Goal: Information Seeking & Learning: Learn about a topic

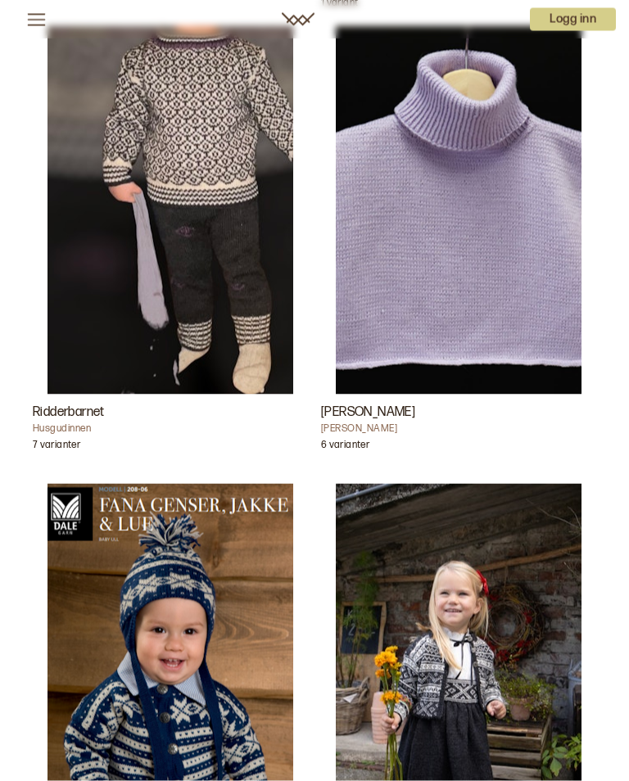
scroll to position [8362, 0]
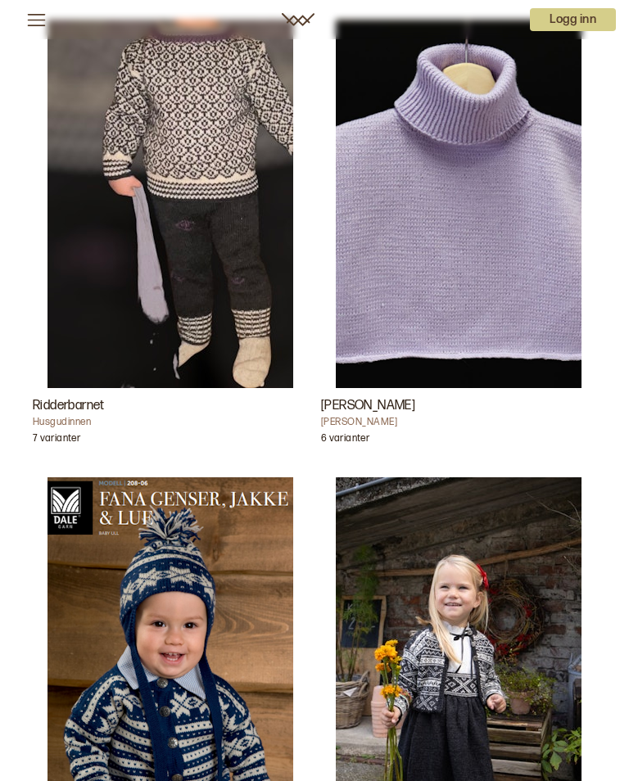
click at [345, 412] on h3 "[PERSON_NAME]" at bounding box center [458, 406] width 275 height 20
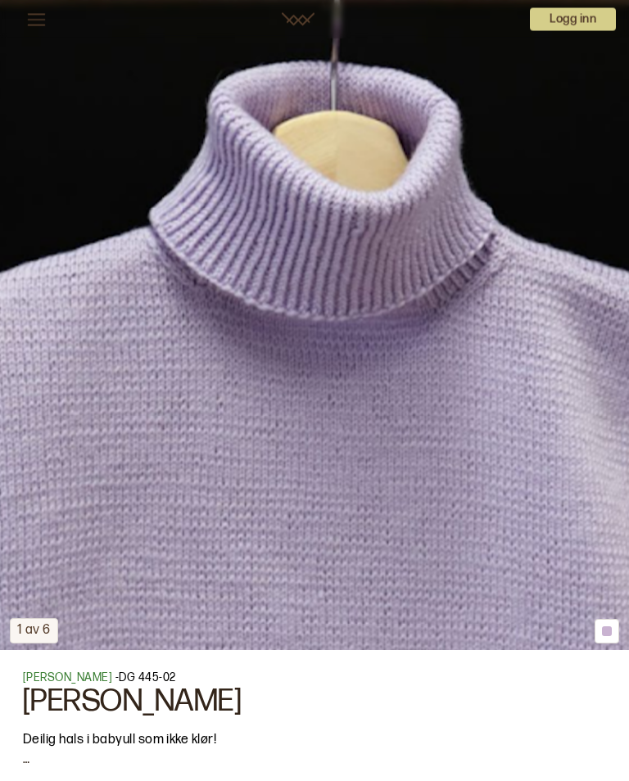
scroll to position [270, 0]
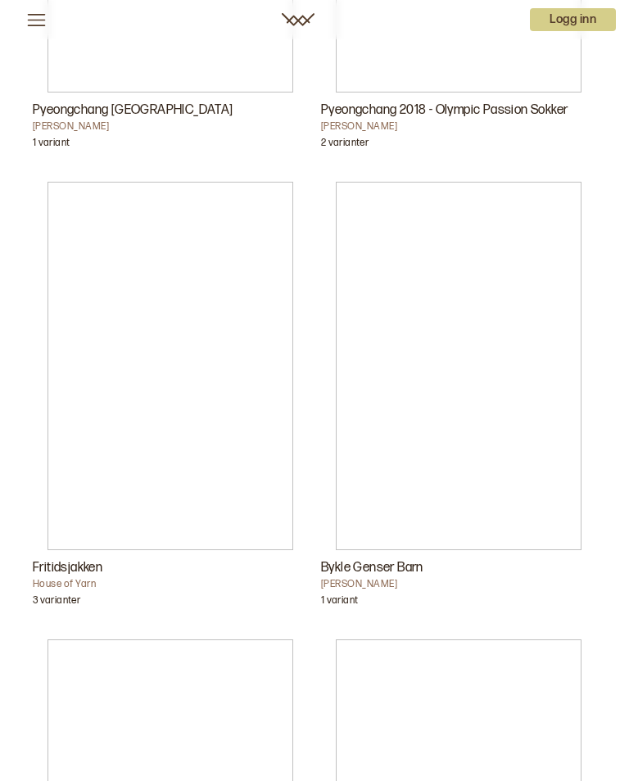
scroll to position [7281, 0]
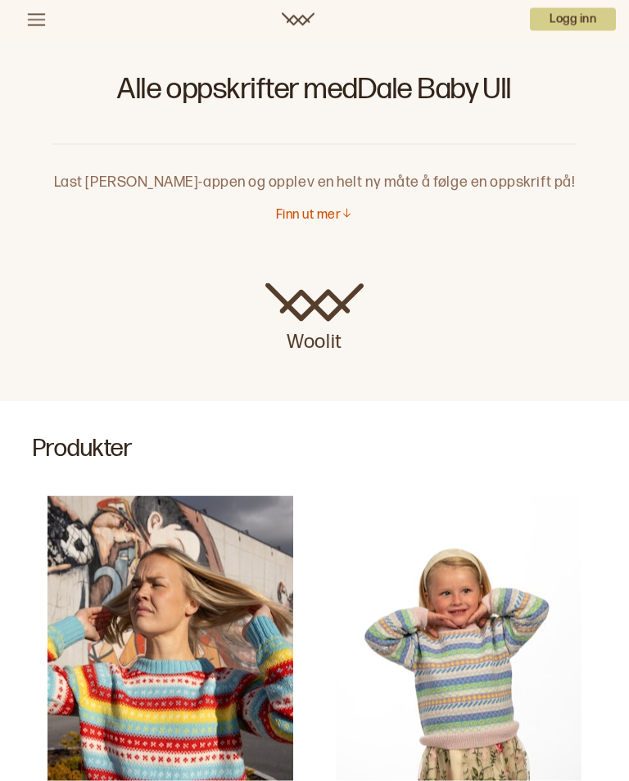
scroll to position [33, 0]
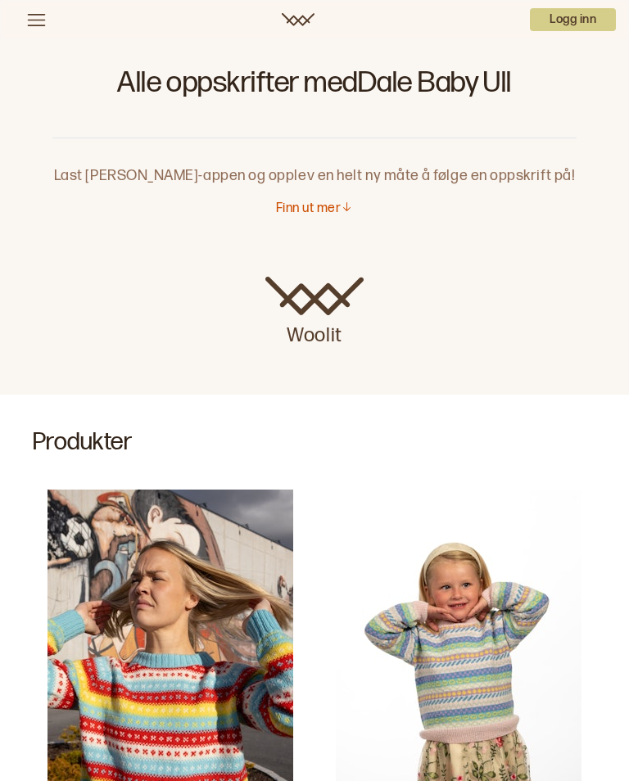
click at [28, 14] on icon at bounding box center [37, 20] width 18 height 12
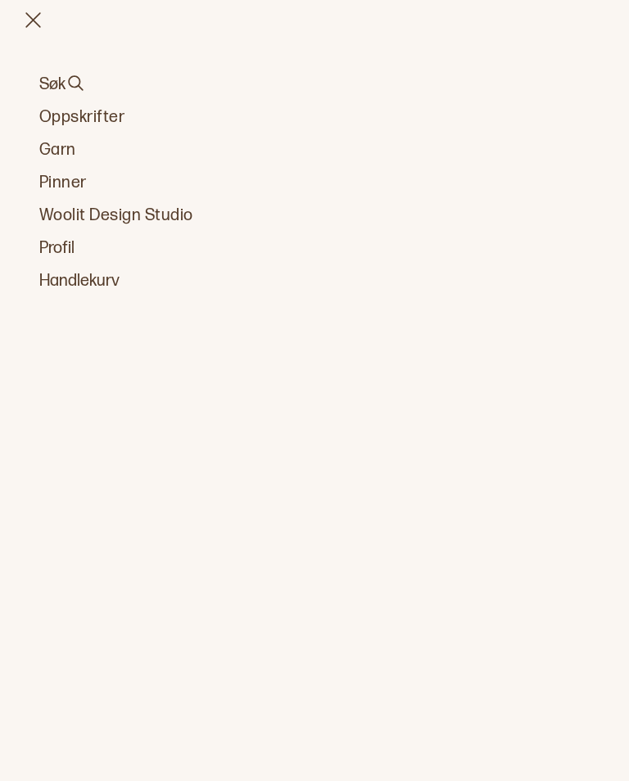
click at [56, 122] on link "Oppskrifter" at bounding box center [314, 117] width 550 height 23
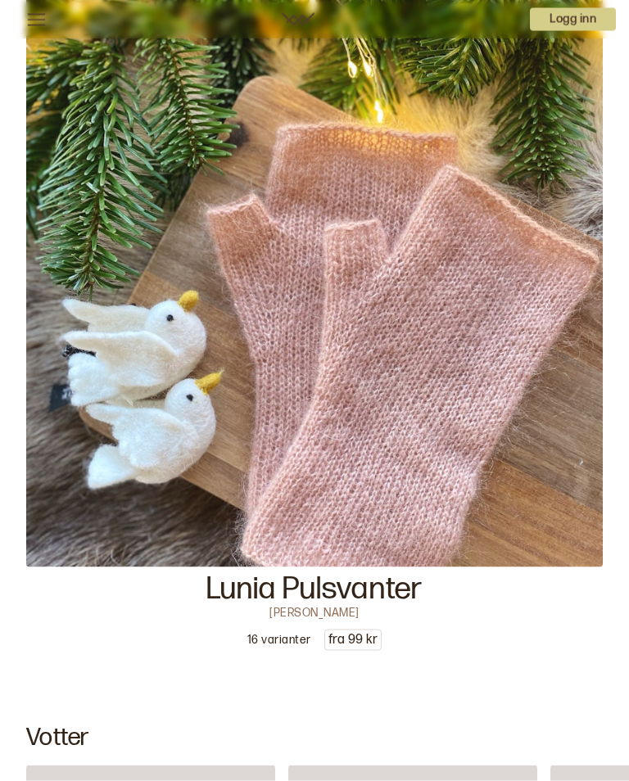
scroll to position [6392, 0]
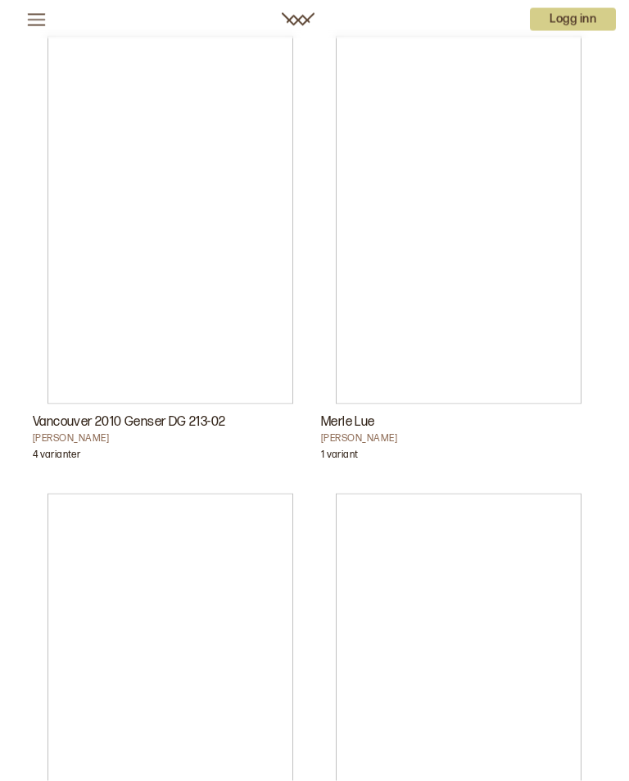
scroll to position [6051, 0]
